Goal: Contribute content: Share content

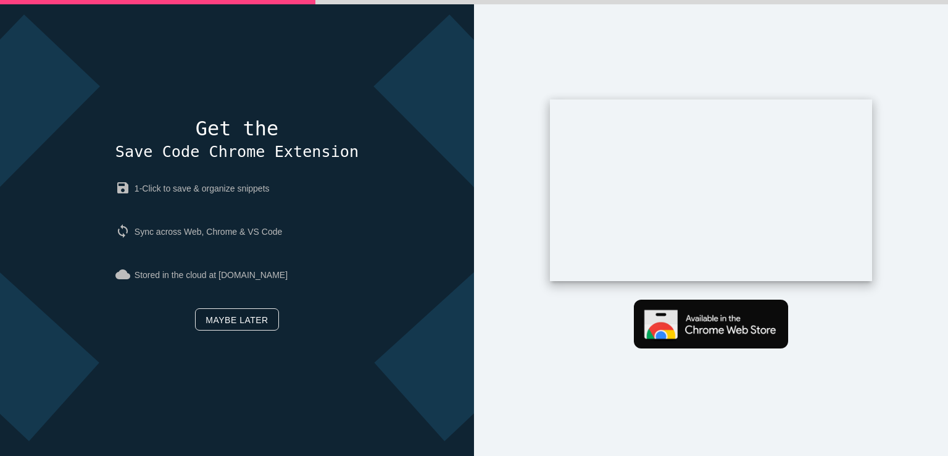
click at [233, 322] on link "Maybe later" at bounding box center [236, 319] width 83 height 22
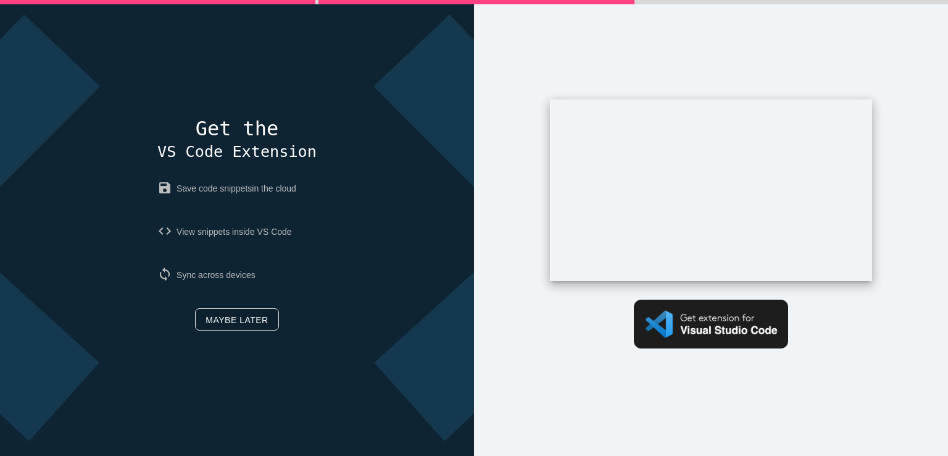
click at [215, 319] on link "Maybe later" at bounding box center [236, 319] width 83 height 22
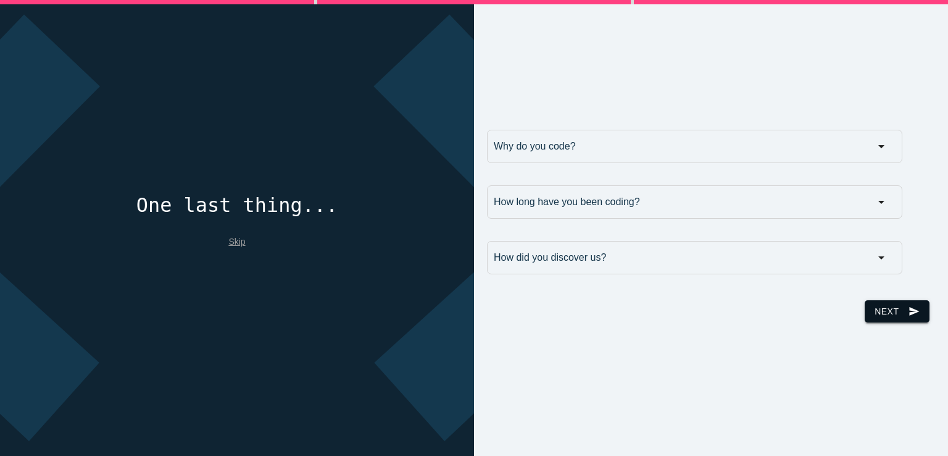
click at [865, 304] on button "Next send" at bounding box center [897, 311] width 64 height 22
click at [582, 151] on input "Why do you code?" at bounding box center [695, 146] width 416 height 33
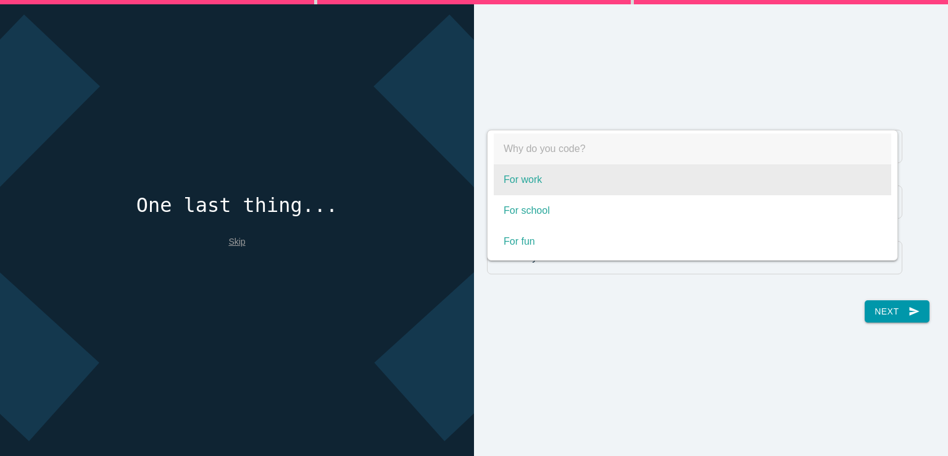
click at [537, 181] on span "For work" at bounding box center [693, 179] width 398 height 31
select select "For work"
type input "For work"
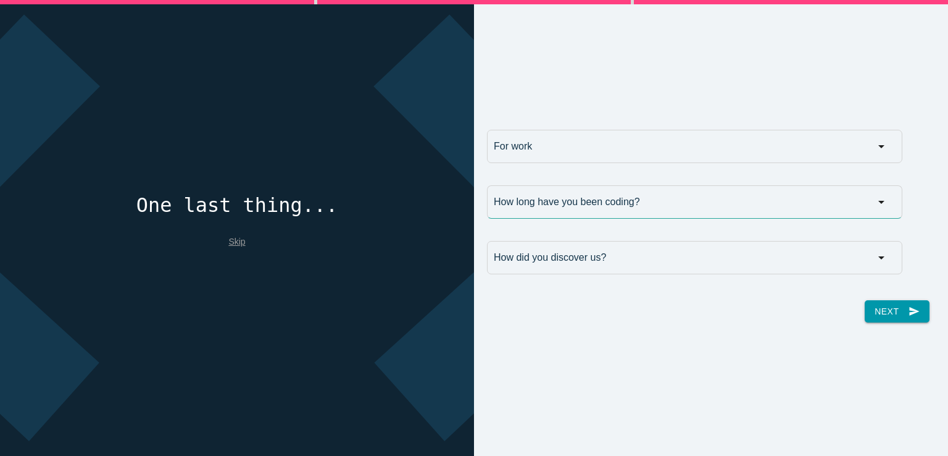
click at [539, 191] on input "How long have you been coding?" at bounding box center [695, 201] width 416 height 33
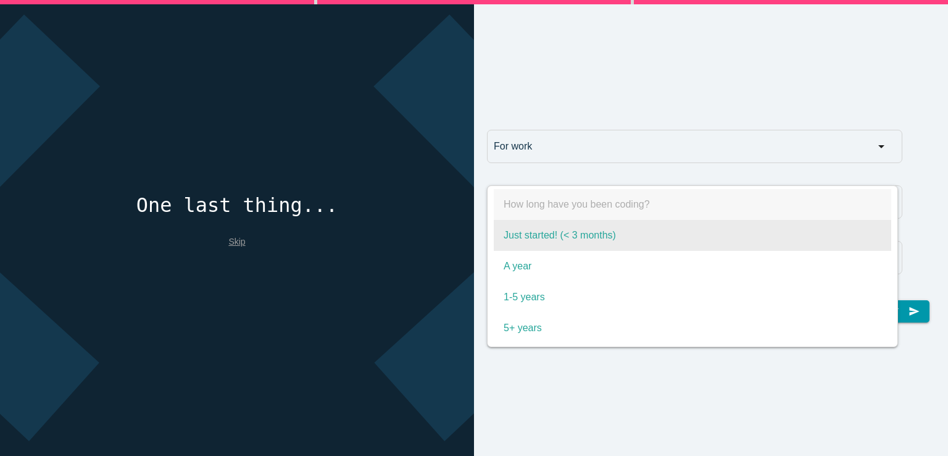
click at [538, 238] on span "Just started! (< 3 months)" at bounding box center [693, 235] width 398 height 31
select select "Just started! (< 3 months)"
type input "Just started! (< 3 months)"
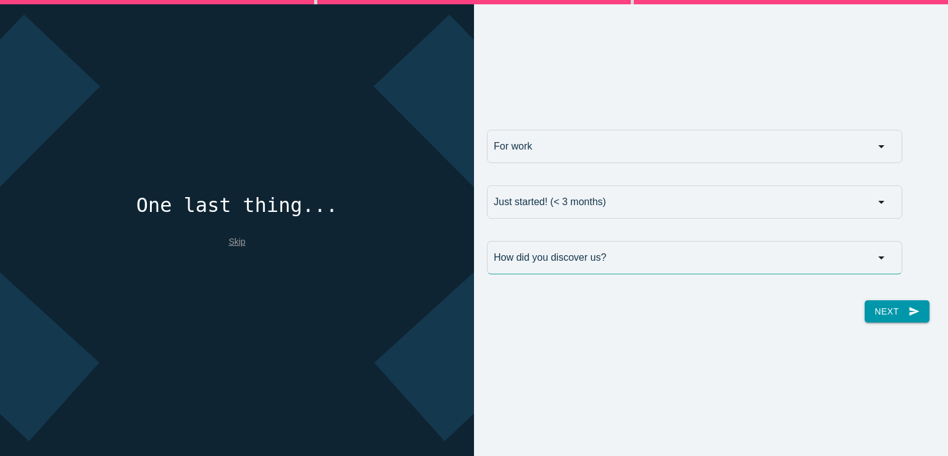
click at [535, 265] on input "How did you discover us?" at bounding box center [695, 257] width 416 height 33
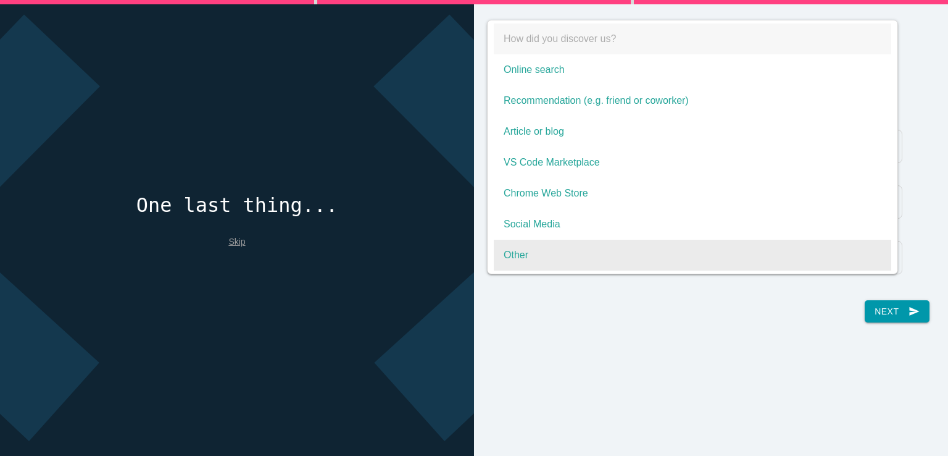
click at [533, 262] on span "Other" at bounding box center [693, 255] width 398 height 31
select select "Other"
type input "Other"
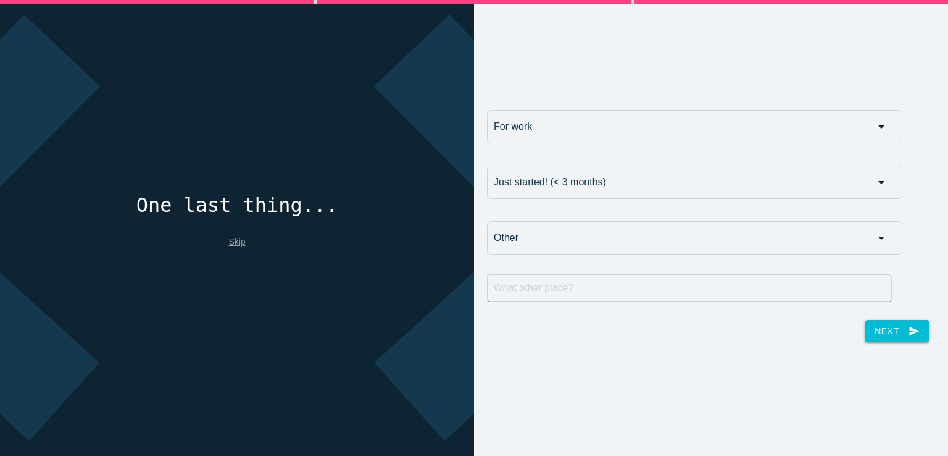
click at [569, 293] on input "text" at bounding box center [690, 287] width 406 height 27
click at [543, 250] on input "Other" at bounding box center [695, 237] width 416 height 33
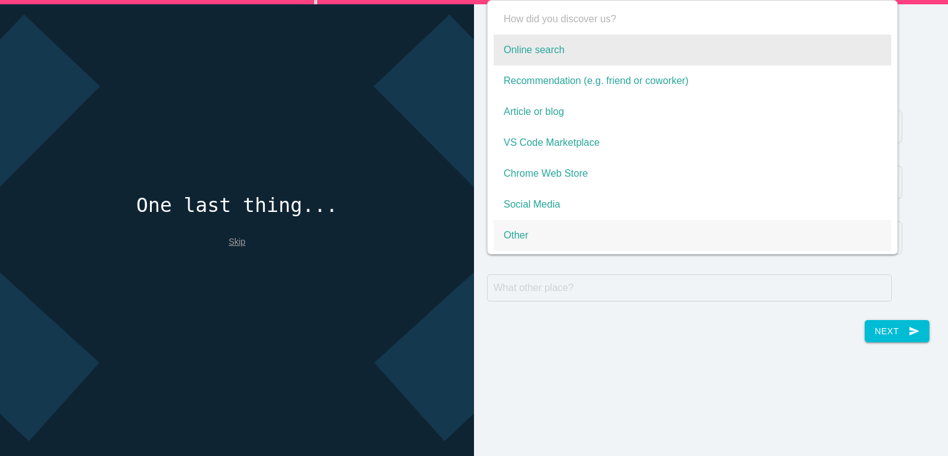
click at [540, 44] on span "Online search" at bounding box center [693, 50] width 398 height 31
select select "Online search"
type input "Online search"
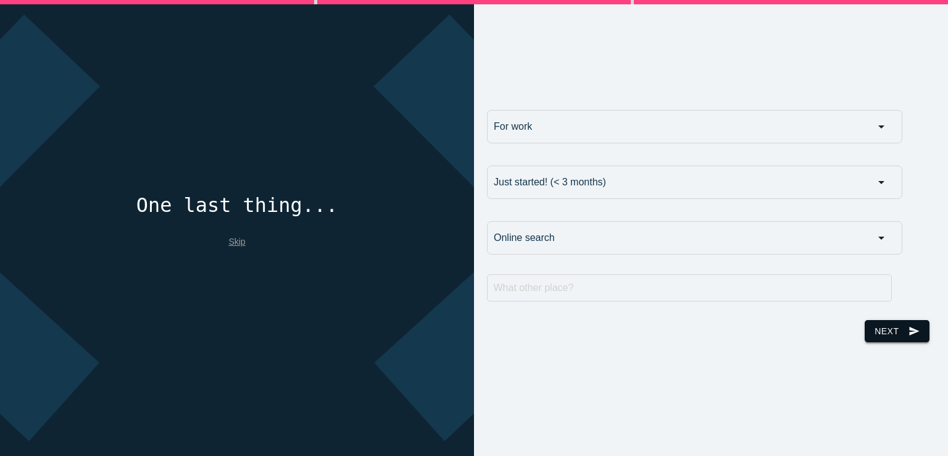
click at [886, 335] on button "Next send" at bounding box center [897, 331] width 64 height 22
click at [602, 296] on input "text" at bounding box center [690, 287] width 406 height 27
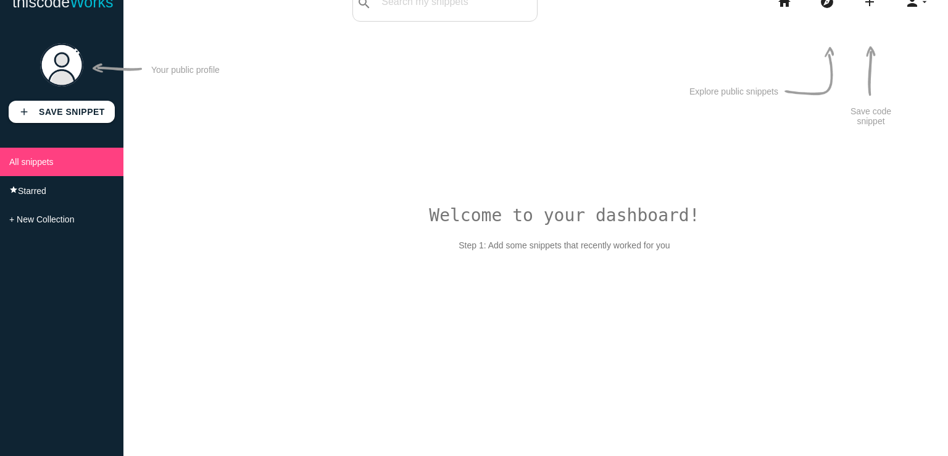
click at [705, 95] on p "Explore public snippets" at bounding box center [734, 91] width 89 height 10
click at [871, 5] on icon "add" at bounding box center [869, 2] width 15 height 40
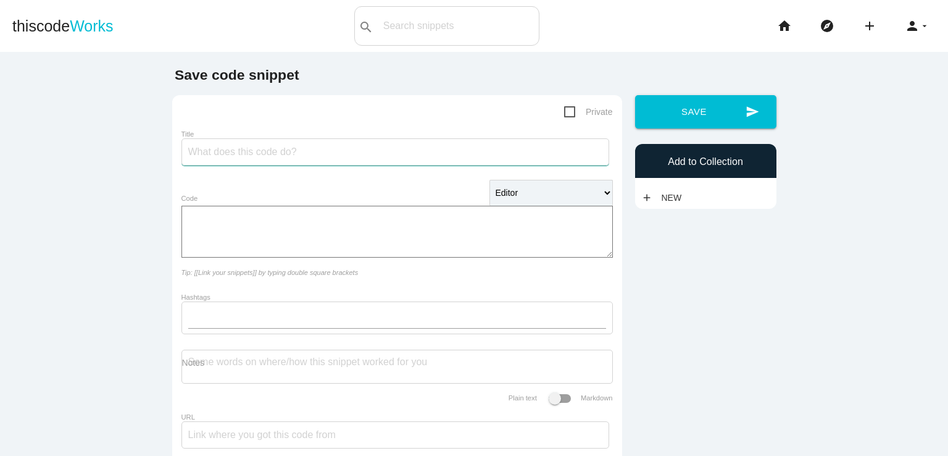
click at [277, 150] on input "Title" at bounding box center [396, 151] width 428 height 27
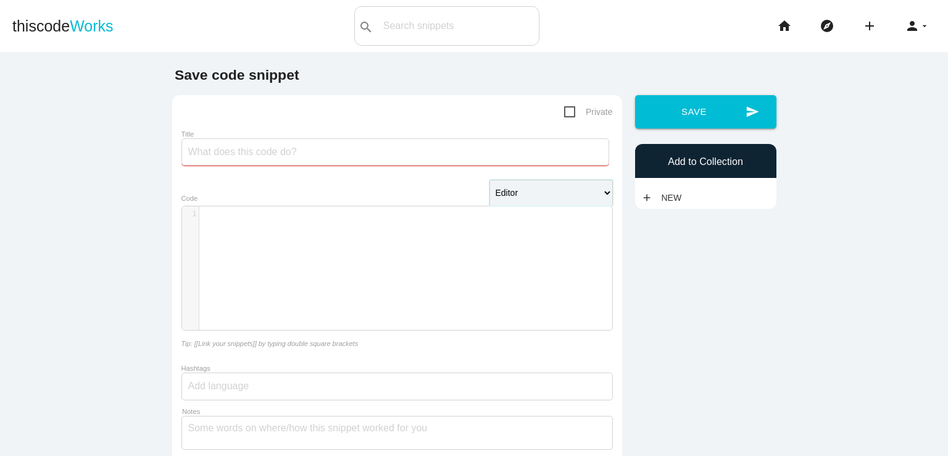
click at [523, 191] on select "Editor HTML Editor Javascript Editor PHP Editor Python Editor" at bounding box center [551, 193] width 123 height 26
select select "xml"
click at [490, 180] on select "Editor HTML Editor Javascript Editor PHP Editor Python Editor" at bounding box center [551, 193] width 123 height 26
click at [533, 194] on select "Editor HTML Editor Javascript Editor PHP Editor Python Editor" at bounding box center [551, 193] width 123 height 26
click at [73, 246] on main "Save code snippet Private Title Editor HTML Editor Javascript Editor PHP Editor…" at bounding box center [474, 297] width 948 height 491
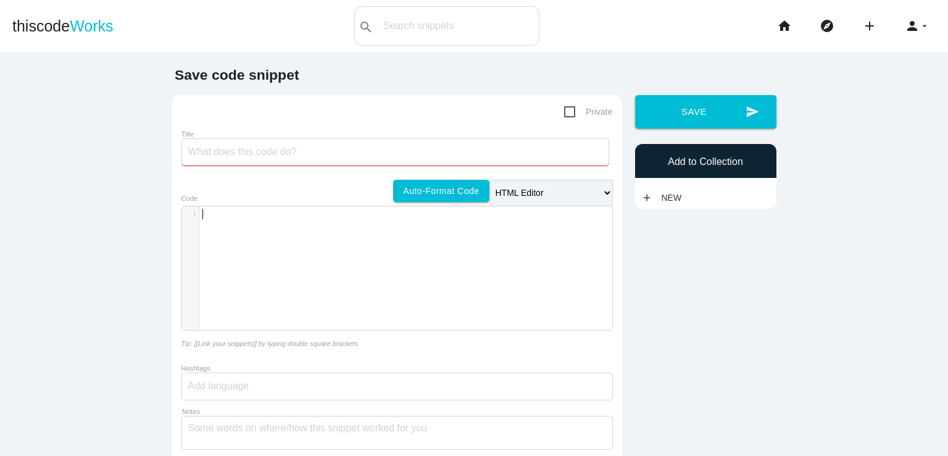
click at [247, 248] on div "​ x 1 ​" at bounding box center [406, 277] width 449 height 142
click at [429, 193] on link "Auto-format code" at bounding box center [441, 191] width 96 height 22
click at [530, 198] on select "Editor HTML Editor Javascript Editor PHP Editor Python Editor" at bounding box center [551, 193] width 123 height 26
click at [862, 29] on icon "add" at bounding box center [869, 26] width 15 height 40
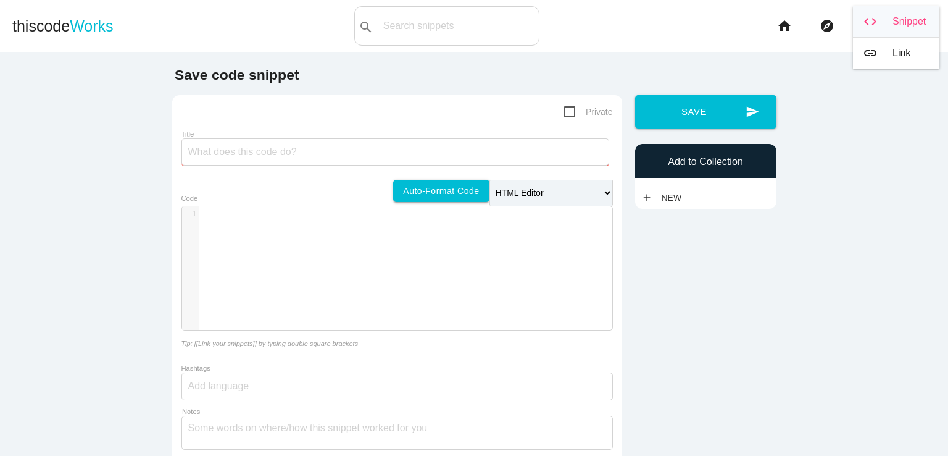
click at [892, 27] on link "code Snippet" at bounding box center [896, 21] width 86 height 31
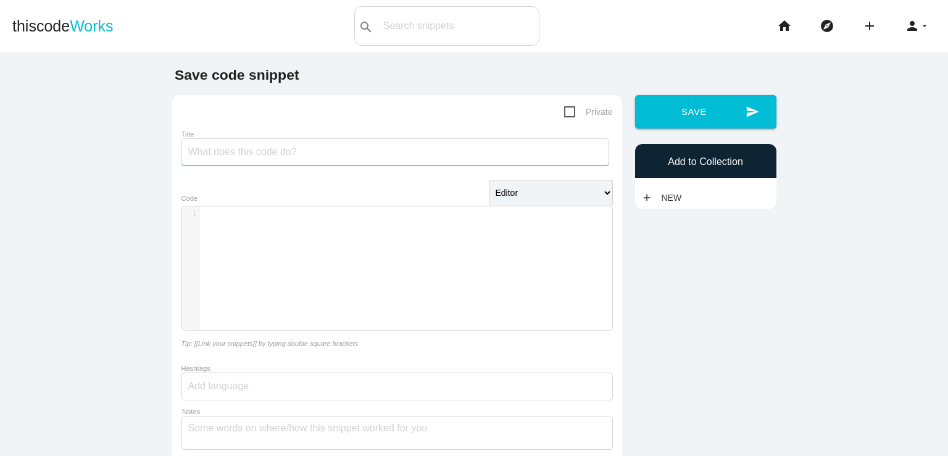
click at [405, 144] on input "Title" at bounding box center [396, 151] width 428 height 27
click at [283, 215] on pre "​" at bounding box center [410, 214] width 422 height 10
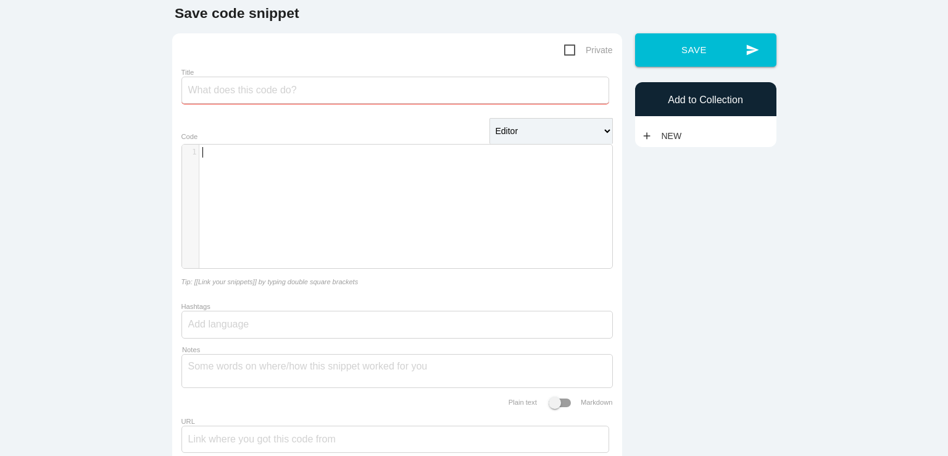
scroll to position [0, 0]
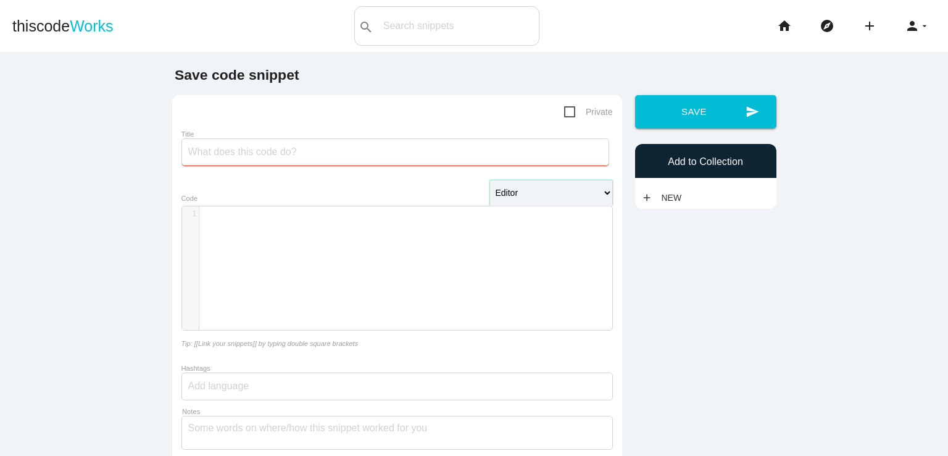
click at [542, 198] on select "Editor HTML Editor Javascript Editor PHP Editor Python Editor" at bounding box center [551, 193] width 123 height 26
click at [115, 191] on main "Save code snippet Private Title Editor HTML Editor Javascript Editor PHP Editor…" at bounding box center [474, 297] width 948 height 491
click at [248, 144] on input "Title" at bounding box center [396, 151] width 428 height 27
click at [330, 287] on div "​ x 1 ​" at bounding box center [406, 277] width 449 height 142
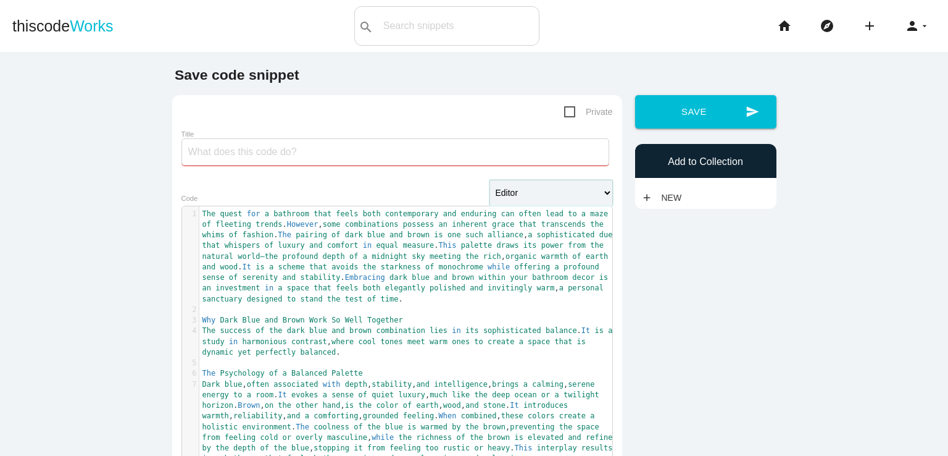
click at [544, 192] on select "Editor HTML Editor Javascript Editor PHP Editor Python Editor" at bounding box center [551, 193] width 123 height 26
select select "xml"
click at [490, 180] on select "Editor HTML Editor Javascript Editor PHP Editor Python Editor" at bounding box center [551, 193] width 123 height 26
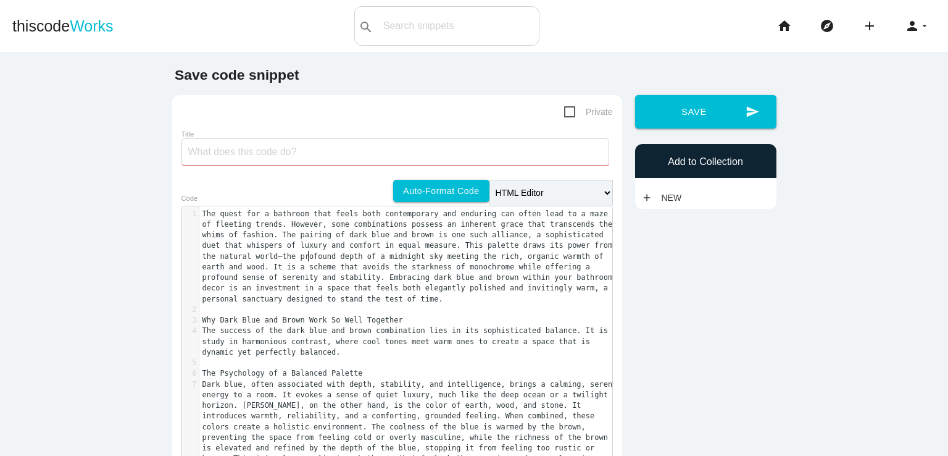
click at [304, 257] on span "The quest for a bathroom that feels both contemporary and enduring can often le…" at bounding box center [410, 256] width 415 height 94
click at [323, 315] on span "Why Dark Blue and Brown Work So Well Together" at bounding box center [303, 319] width 201 height 9
type textarea "The quest for a bathroom that feels both contemporary and enduring can often le…"
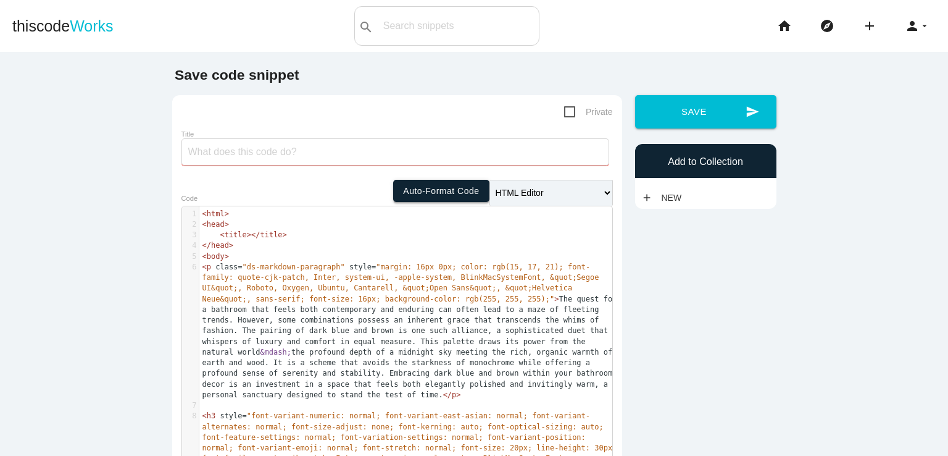
click at [425, 190] on link "Auto-format code" at bounding box center [441, 191] width 96 height 22
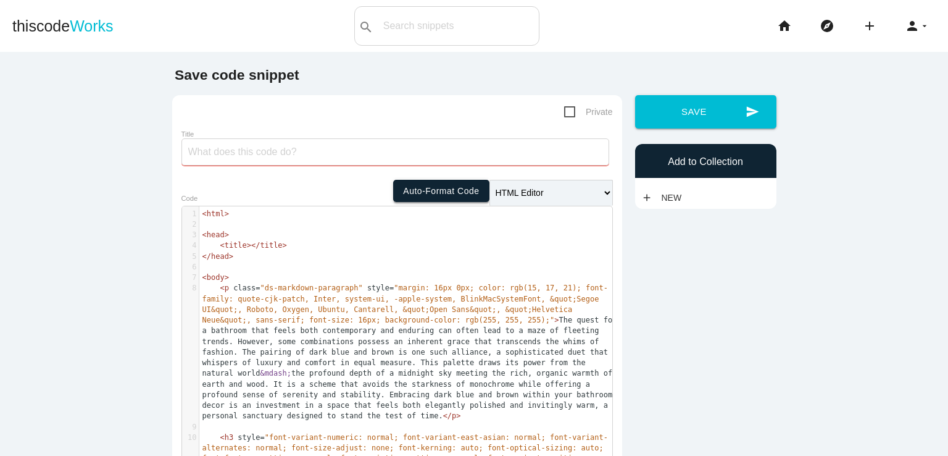
click at [422, 190] on link "Auto-format code" at bounding box center [441, 191] width 96 height 22
click at [550, 188] on select "Editor HTML Editor Javascript Editor PHP Editor Python Editor" at bounding box center [551, 193] width 123 height 26
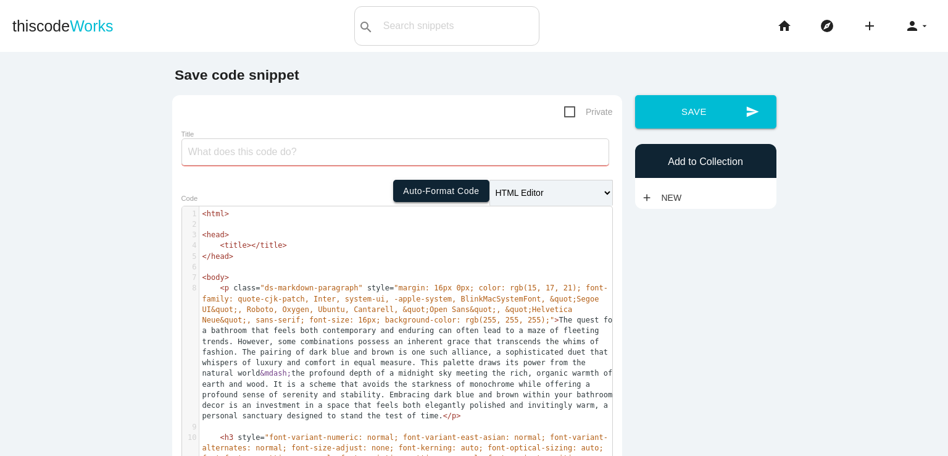
click at [427, 193] on link "Auto-format code" at bounding box center [441, 191] width 96 height 22
click at [428, 194] on link "Auto-format code" at bounding box center [441, 191] width 96 height 22
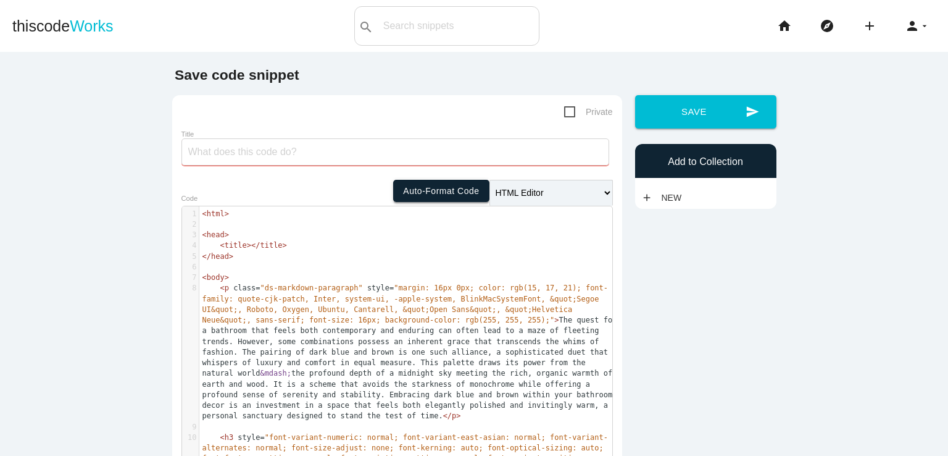
click at [428, 194] on link "Auto-format code" at bounding box center [441, 191] width 96 height 22
click at [239, 252] on pre "</ head >" at bounding box center [410, 256] width 422 height 10
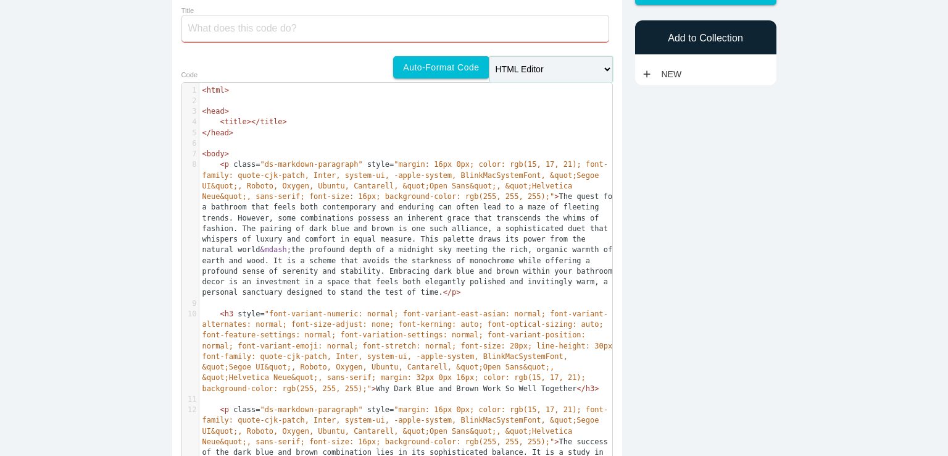
click at [515, 65] on select "Editor HTML Editor Javascript Editor PHP Editor Python Editor" at bounding box center [551, 69] width 123 height 26
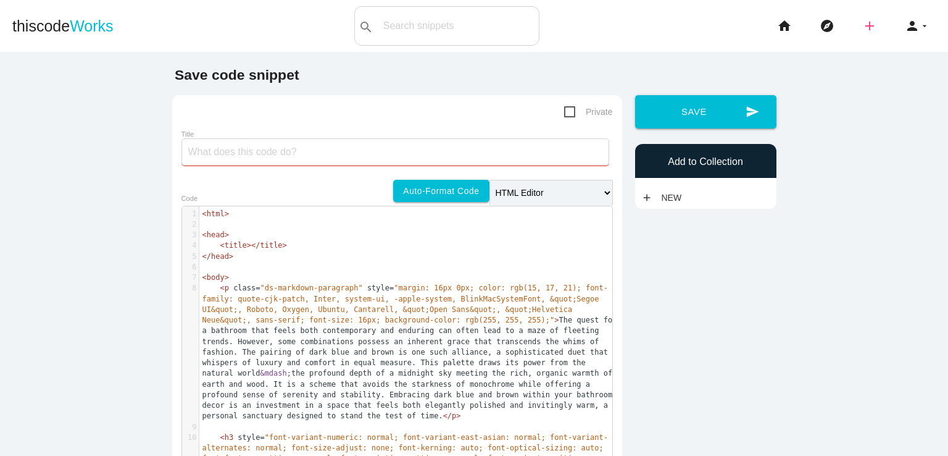
click at [864, 33] on icon "add" at bounding box center [869, 26] width 15 height 40
click at [878, 30] on link "code Snippet" at bounding box center [896, 21] width 86 height 31
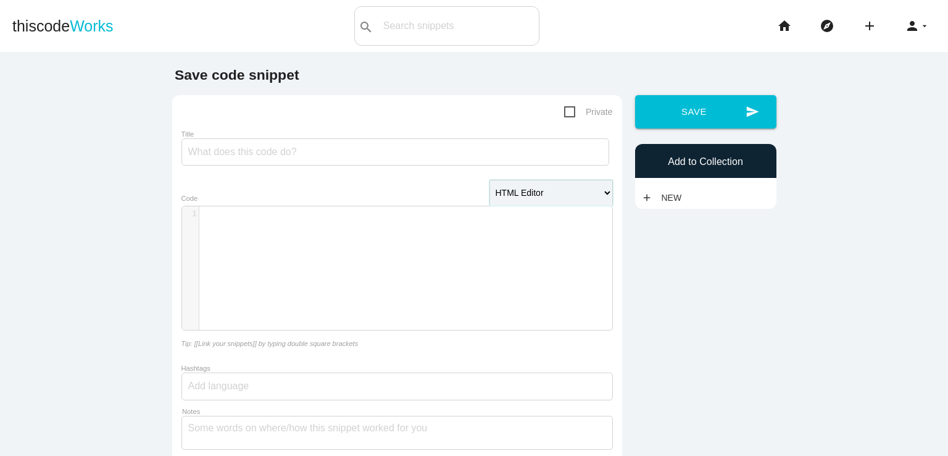
click at [530, 188] on select "Editor HTML Editor Javascript Editor PHP Editor Python Editor" at bounding box center [551, 193] width 123 height 26
select select "python"
click at [490, 180] on select "Editor HTML Editor Javascript Editor PHP Editor Python Editor" at bounding box center [551, 193] width 123 height 26
click at [298, 246] on div "​ x 1 ​" at bounding box center [406, 277] width 449 height 142
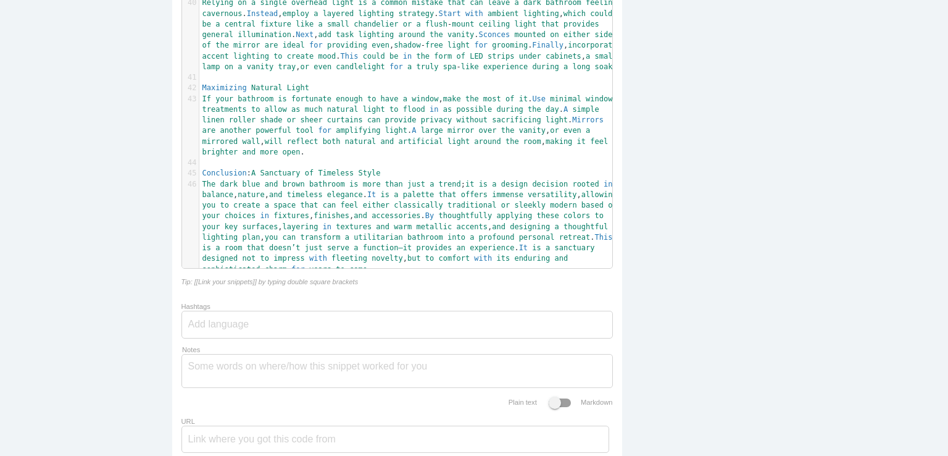
scroll to position [1277, 0]
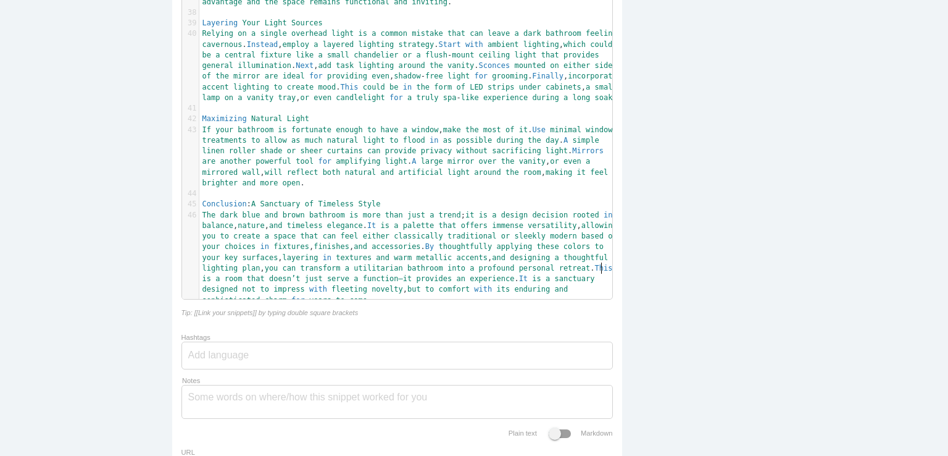
click at [556, 92] on pre "Relying on a single overhead light is a common mistake that can leave a dark ba…" at bounding box center [410, 65] width 422 height 75
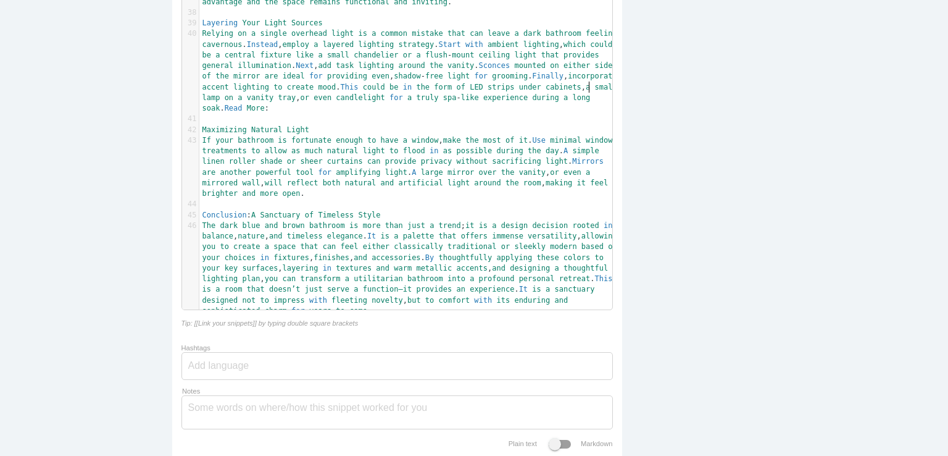
scroll to position [3, 40]
type textarea "Read More:"
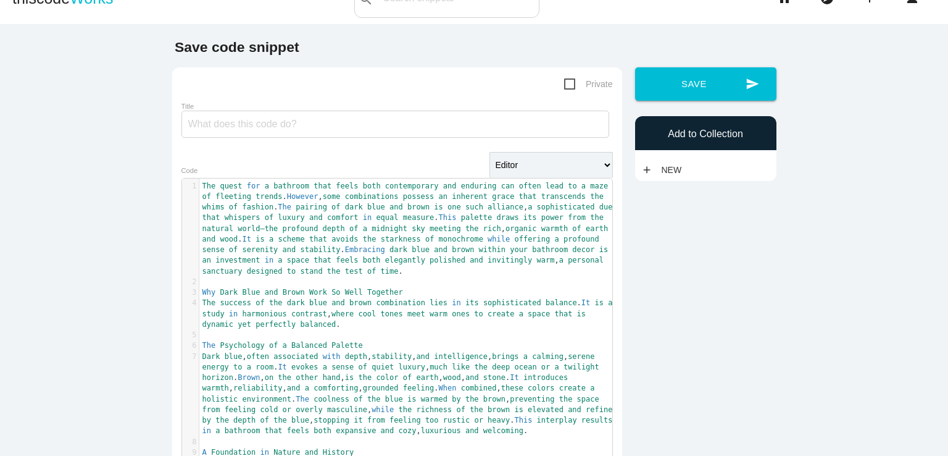
scroll to position [0, 0]
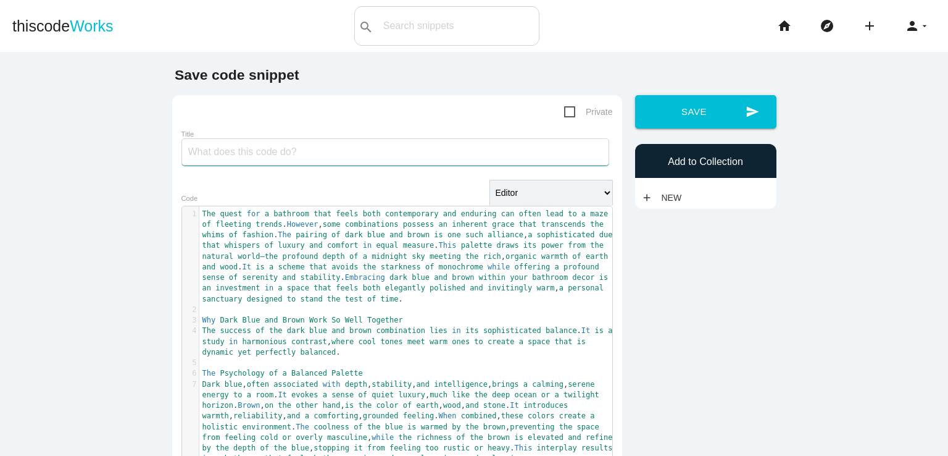
click at [274, 140] on input "Title" at bounding box center [396, 151] width 428 height 27
click at [482, 159] on input "Title" at bounding box center [396, 151] width 428 height 27
paste input "Elegant & Timeless: Dark Blue and Brown Bathroom Decor Ideas"
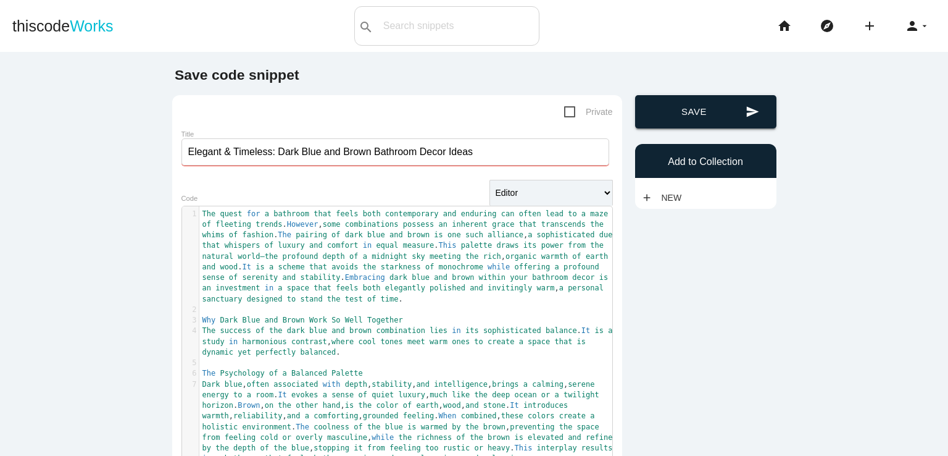
type input "Elegant & Timeless: Dark Blue and Brown Bathroom Decor Ideas"
click at [724, 109] on button "send Save" at bounding box center [705, 111] width 141 height 33
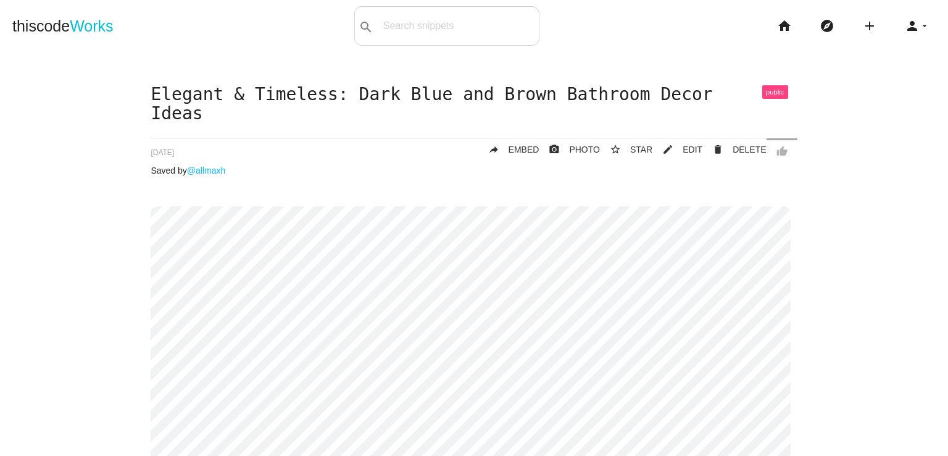
drag, startPoint x: 734, startPoint y: 130, endPoint x: 531, endPoint y: 60, distance: 214.8
click at [734, 144] on span "DELETE" at bounding box center [749, 149] width 33 height 10
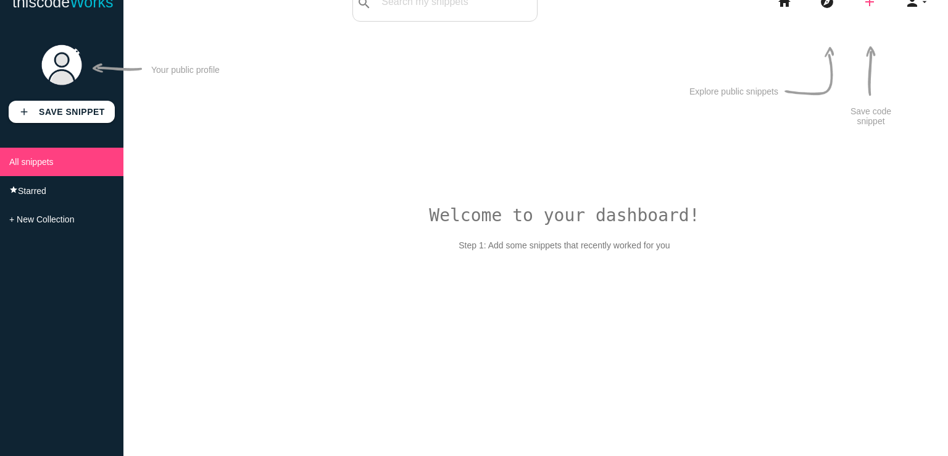
click at [869, 10] on icon "add" at bounding box center [869, 2] width 15 height 40
click at [880, 35] on link "link Link" at bounding box center [896, 29] width 86 height 31
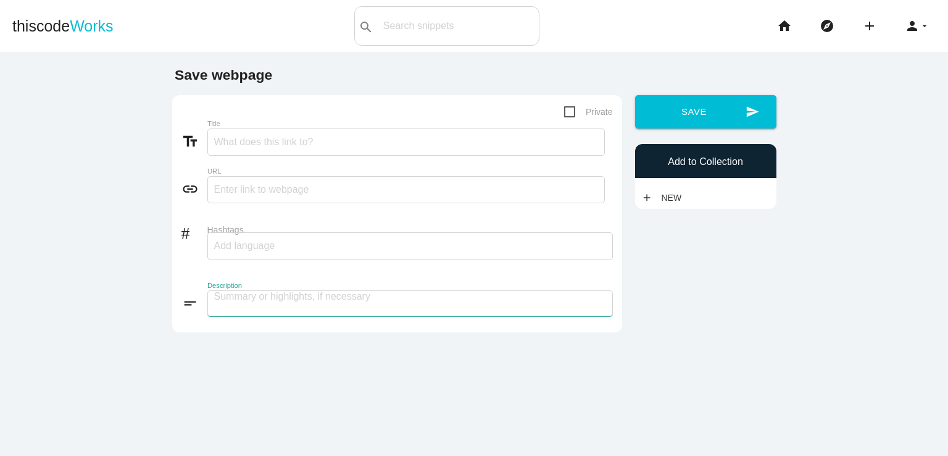
click at [252, 299] on textarea at bounding box center [410, 303] width 406 height 26
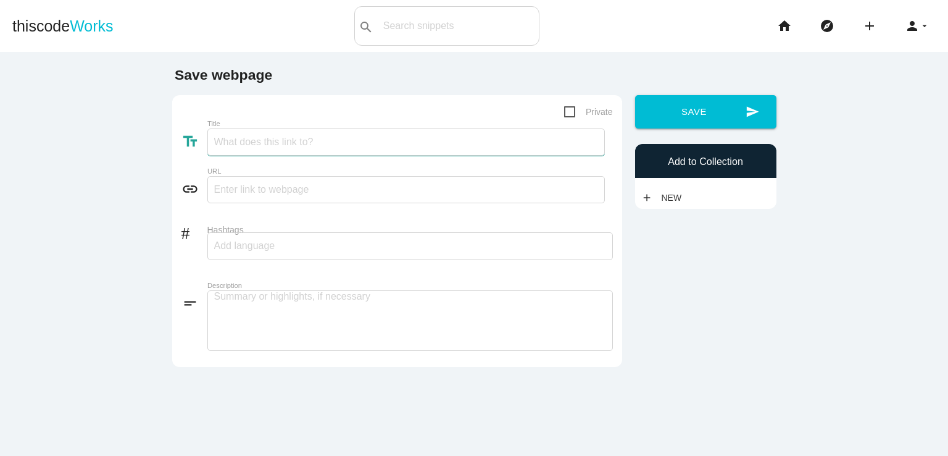
click at [286, 137] on input "Title" at bounding box center [406, 141] width 398 height 27
paste input "Elegant & Timeless: Dark Blue and Brown Bathroom Decor Ideas"
type input "Elegant & Timeless: Dark Blue and Brown Bathroom Decor Ideas"
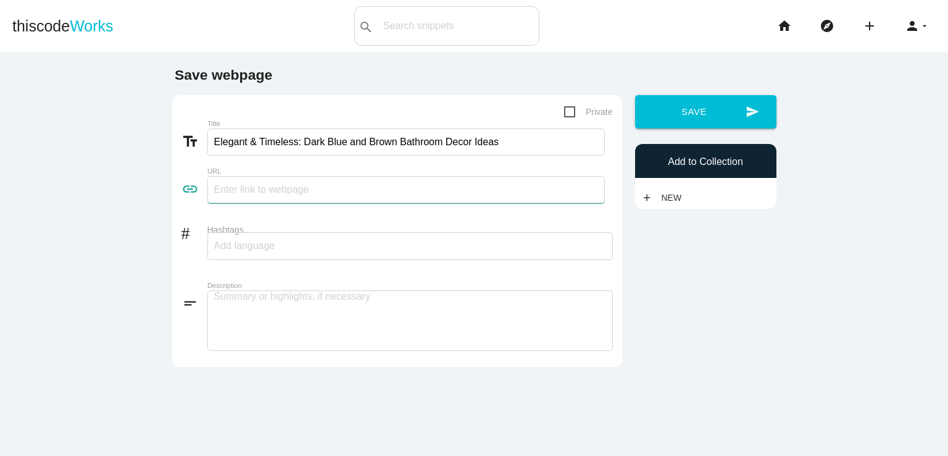
click at [273, 189] on input "text" at bounding box center [406, 189] width 398 height 27
paste input "[URL][DOMAIN_NAME]"
type input "[URL][DOMAIN_NAME]"
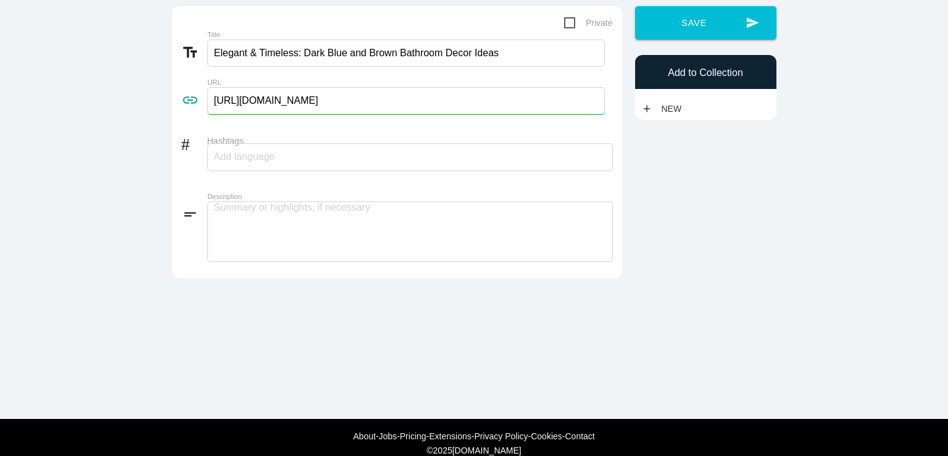
scroll to position [134, 0]
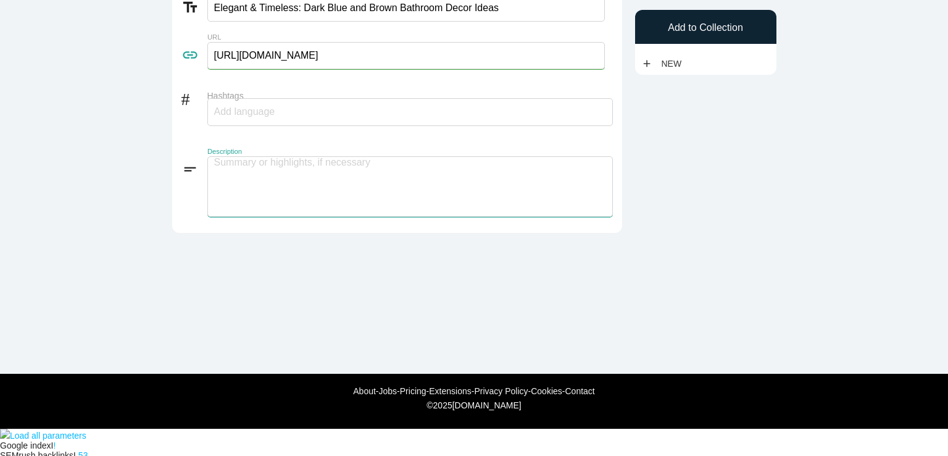
click at [286, 165] on textarea at bounding box center [410, 186] width 406 height 61
paste textarea "The quest for a bathroom that feels both contemporary and enduring can often le…"
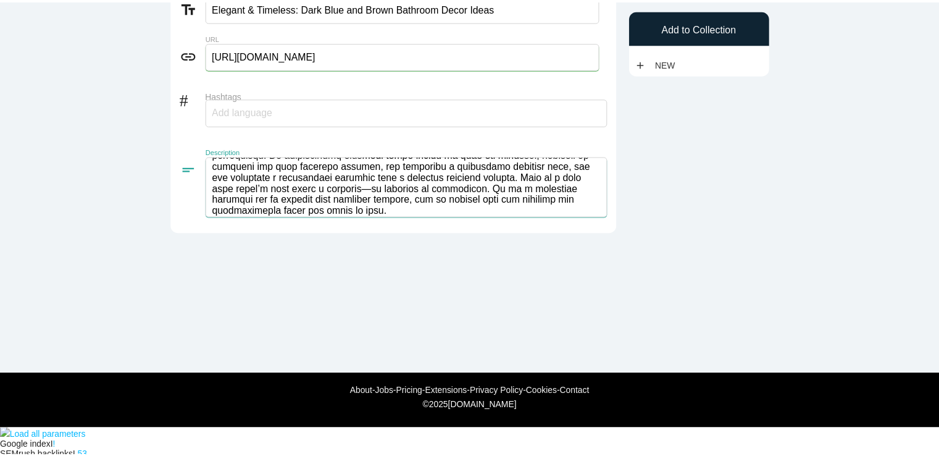
scroll to position [1, 0]
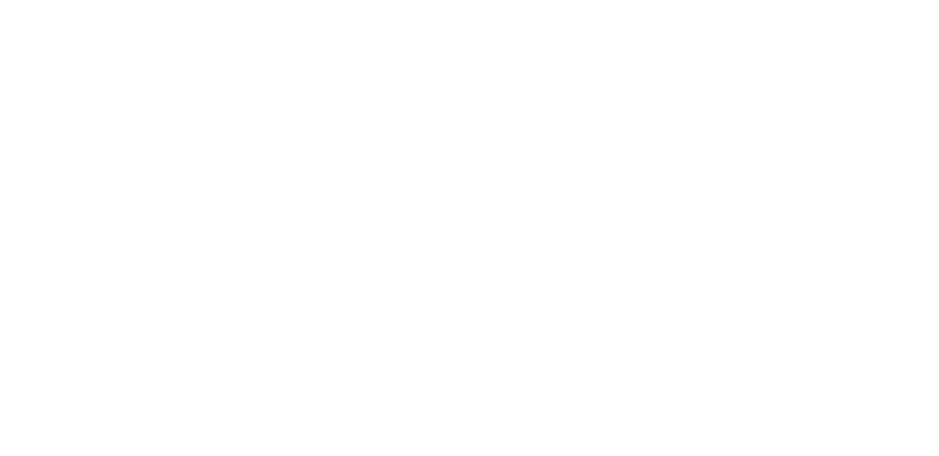
type textarea "The quest for a bathroom that feels both contemporary and enduring can often le…"
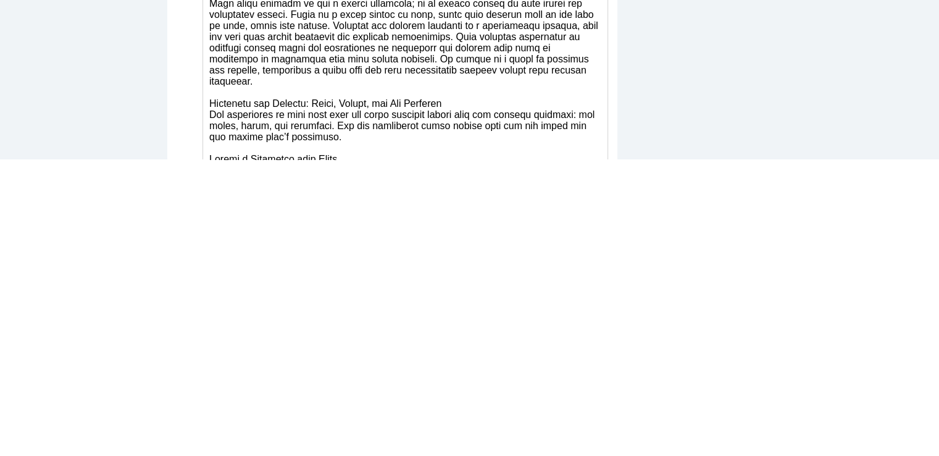
scroll to position [0, 0]
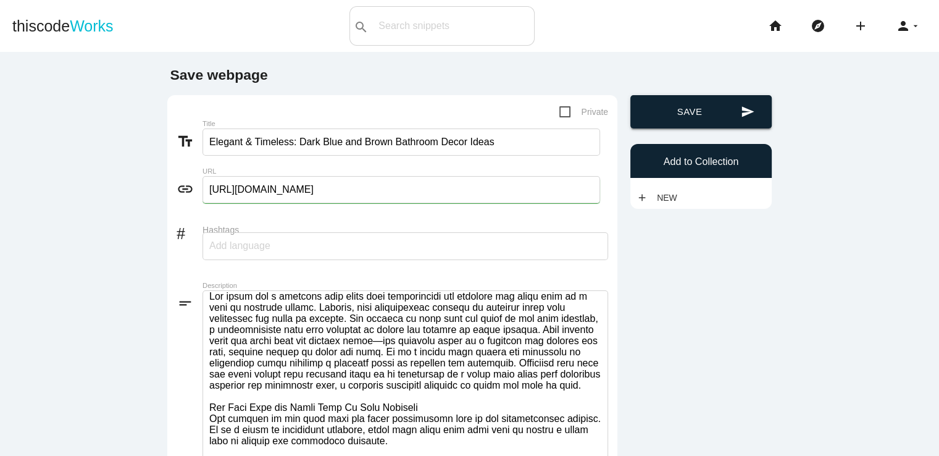
click at [696, 101] on button "send Save" at bounding box center [700, 111] width 141 height 33
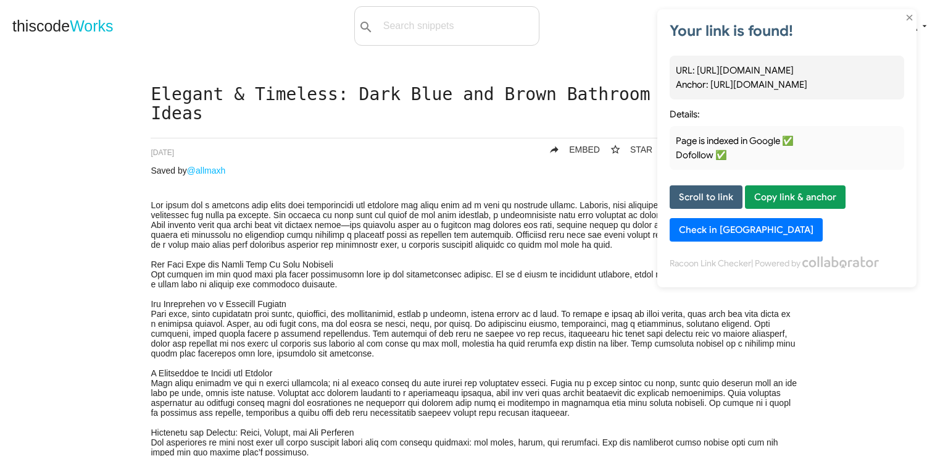
click at [712, 199] on button "Scroll to link" at bounding box center [706, 196] width 73 height 23
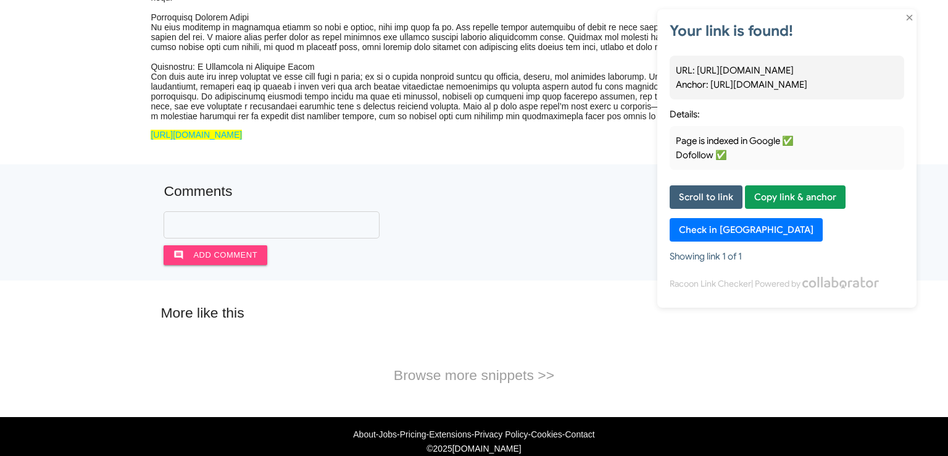
scroll to position [961, 0]
